Goal: Information Seeking & Learning: Check status

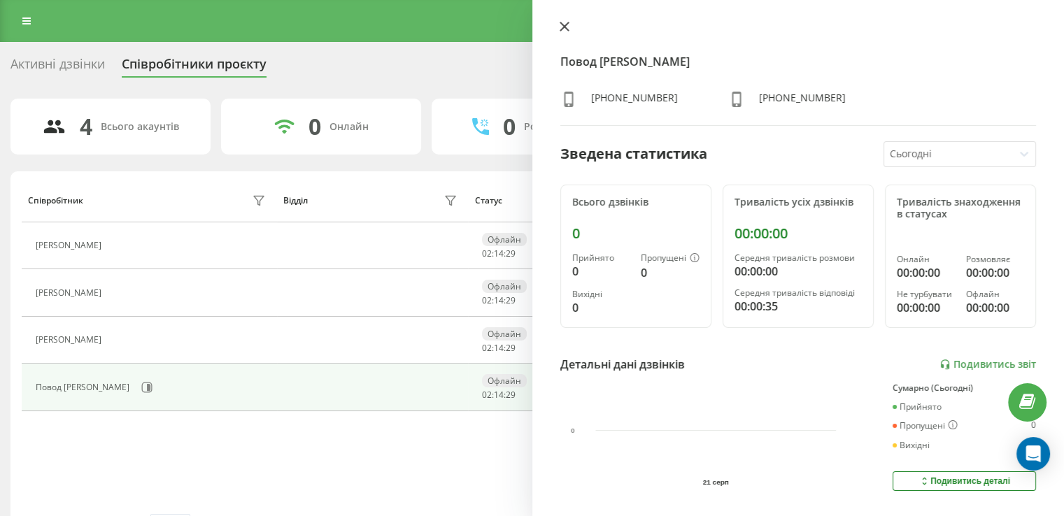
click at [565, 27] on icon at bounding box center [564, 26] width 8 height 8
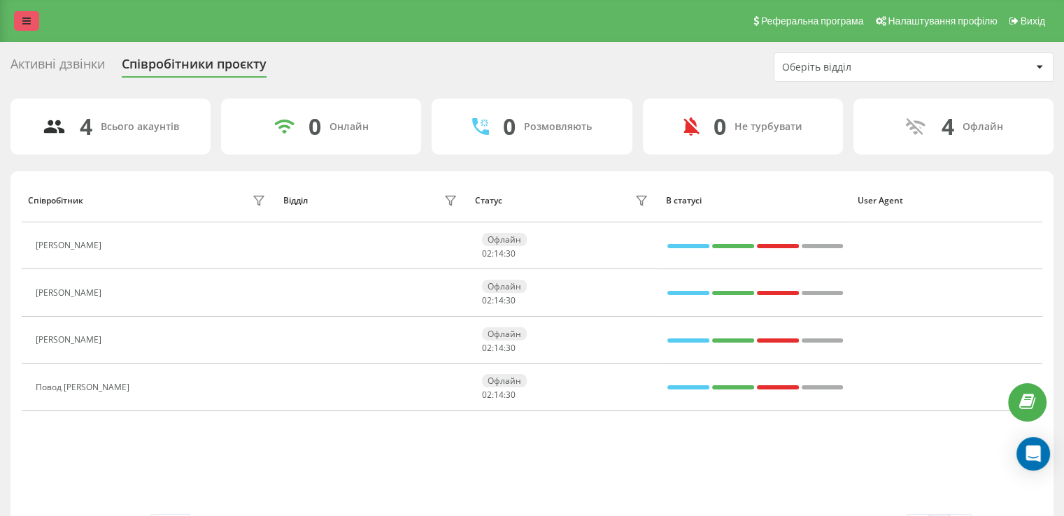
click at [32, 23] on link at bounding box center [26, 21] width 25 height 20
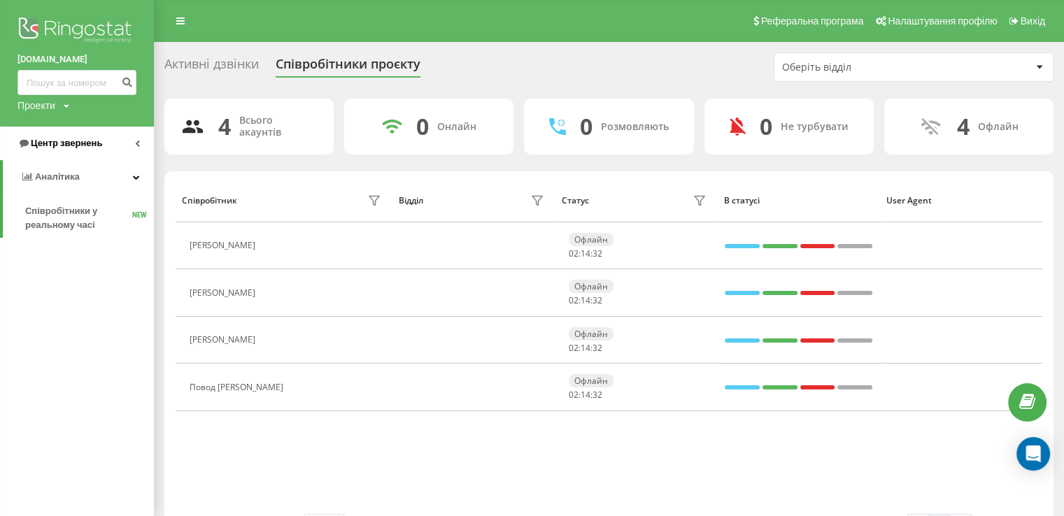
click at [134, 146] on link "Центр звернень" at bounding box center [77, 144] width 154 height 34
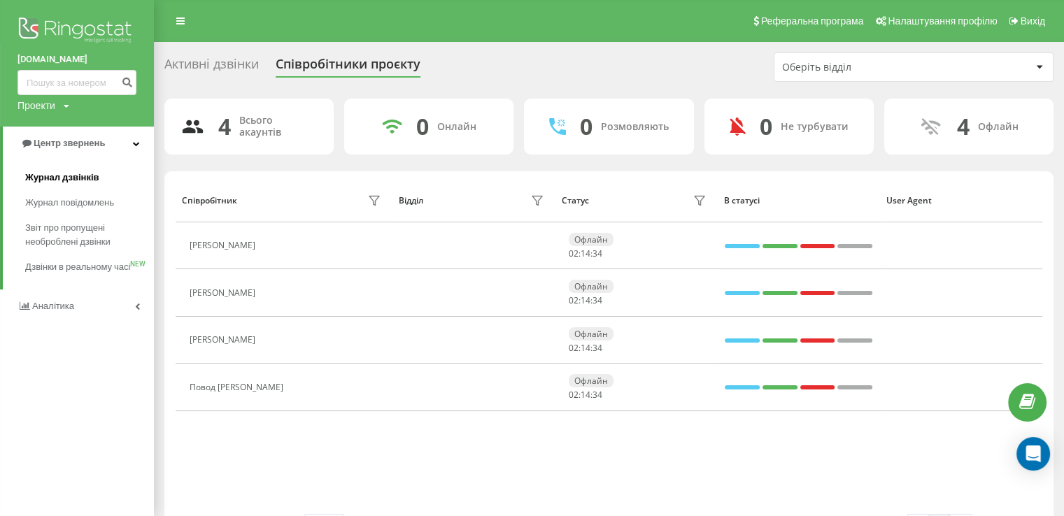
click at [83, 179] on span "Журнал дзвінків" at bounding box center [62, 178] width 74 height 14
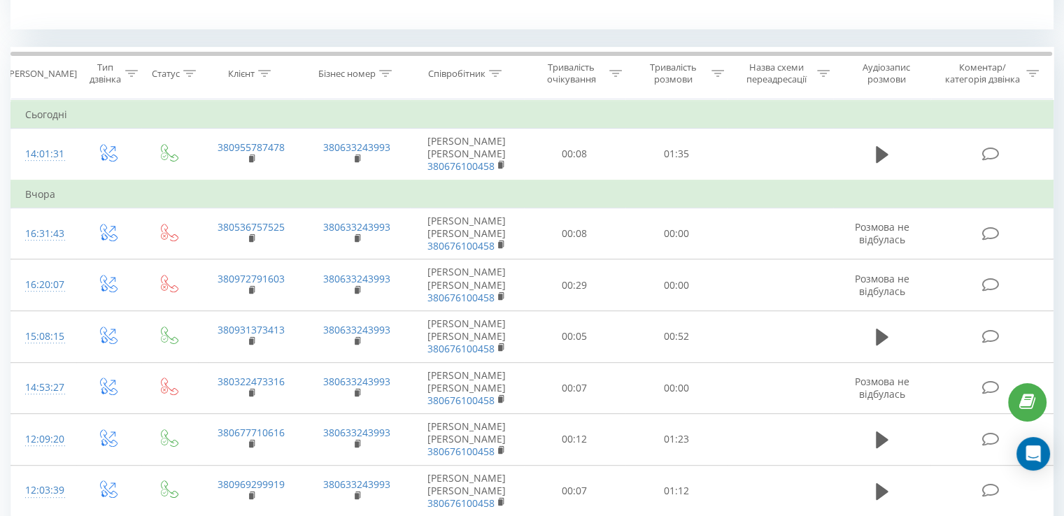
scroll to position [560, 0]
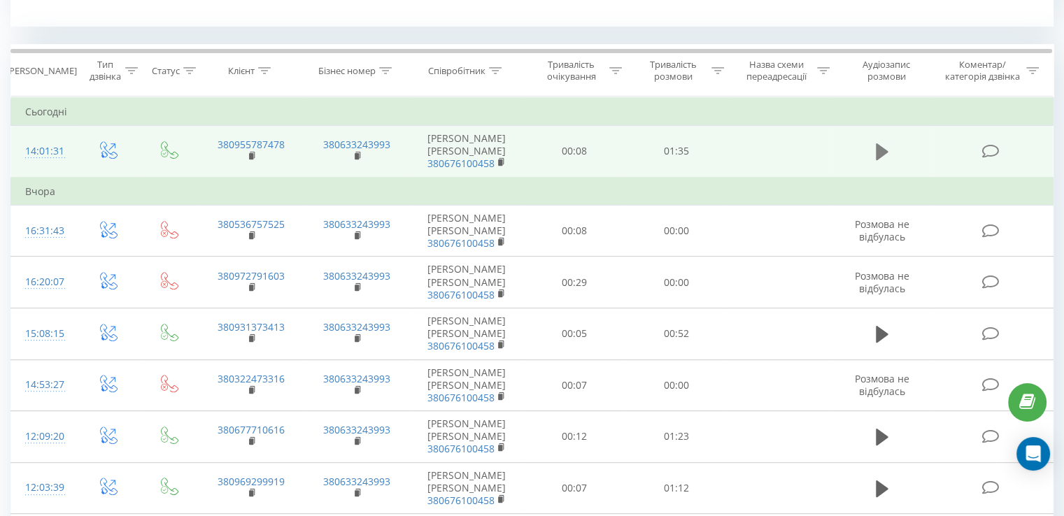
click at [873, 155] on button at bounding box center [882, 151] width 21 height 21
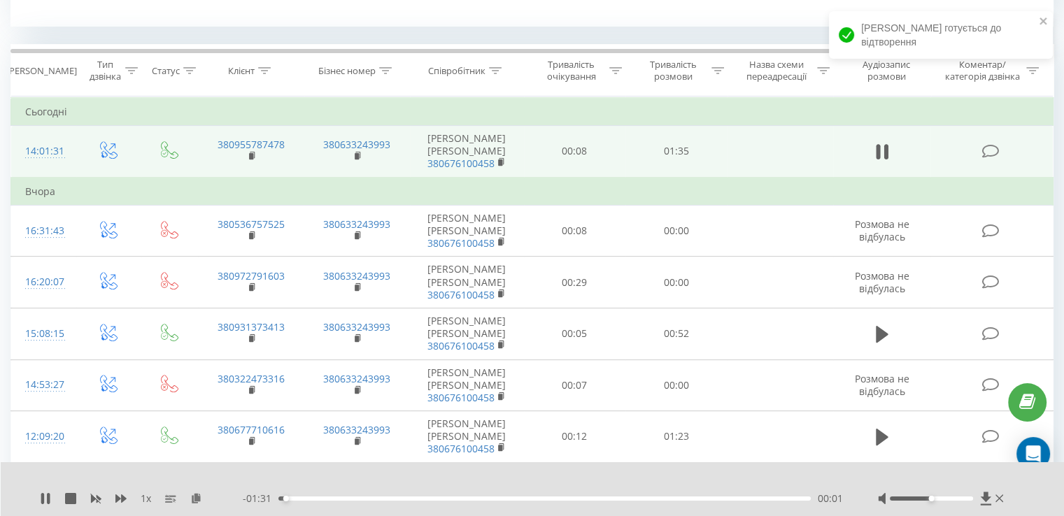
click at [943, 499] on div at bounding box center [931, 499] width 83 height 4
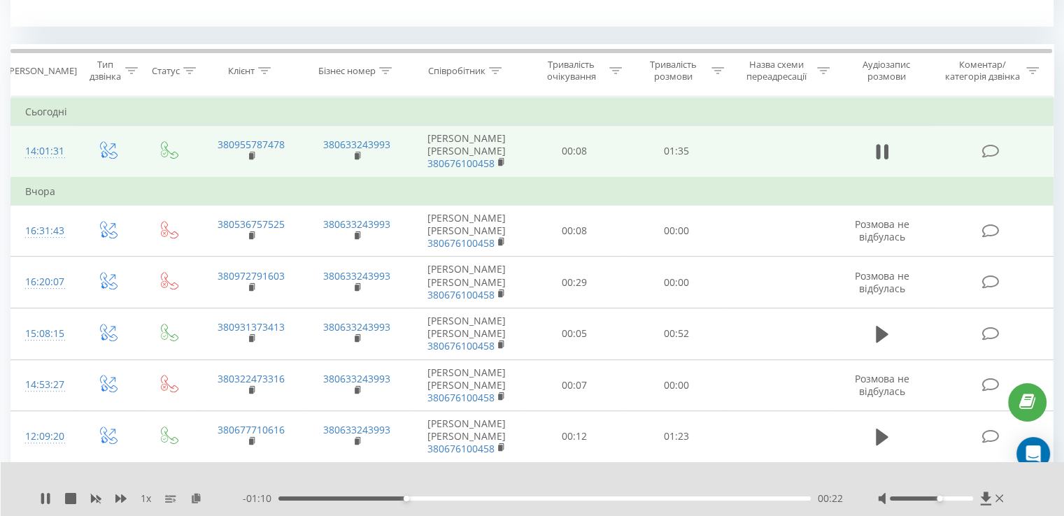
click at [391, 499] on div "00:22" at bounding box center [545, 499] width 533 height 4
click at [381, 499] on div "00:20" at bounding box center [545, 499] width 533 height 4
click at [382, 500] on div "00:22" at bounding box center [545, 499] width 533 height 4
click at [380, 499] on div "00:19" at bounding box center [545, 499] width 533 height 4
click at [45, 497] on icon at bounding box center [45, 498] width 11 height 11
